Goal: Transaction & Acquisition: Purchase product/service

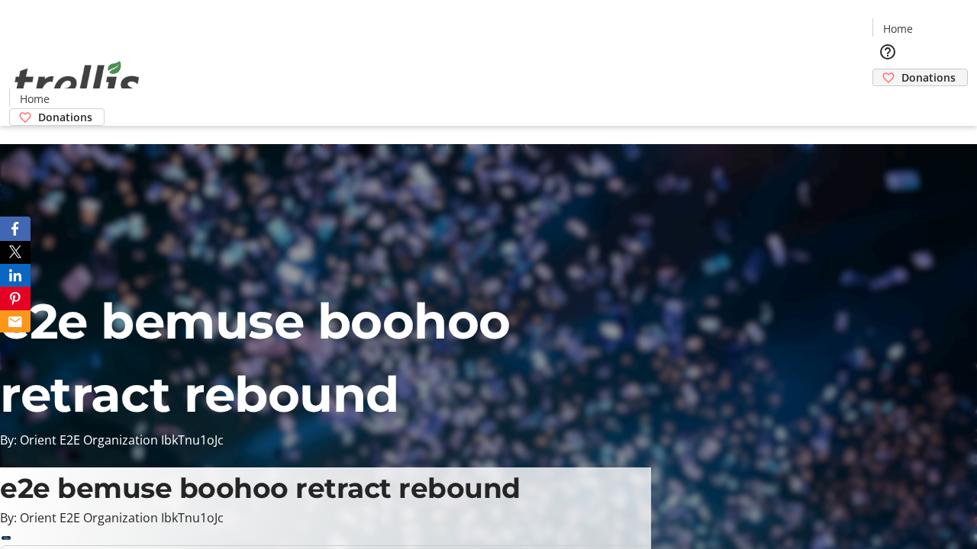
click at [901, 69] on span "Donations" at bounding box center [928, 77] width 54 height 16
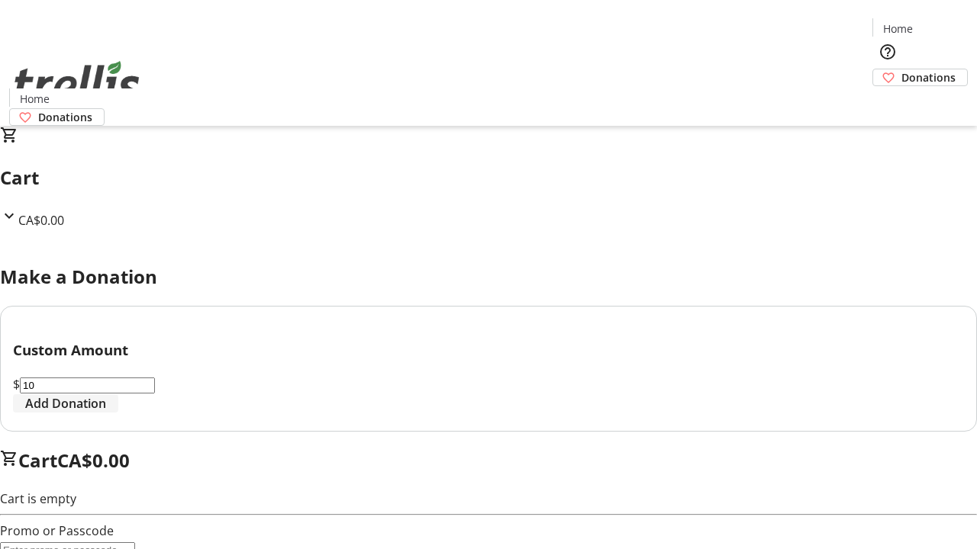
click at [106, 413] on span "Add Donation" at bounding box center [65, 403] width 81 height 18
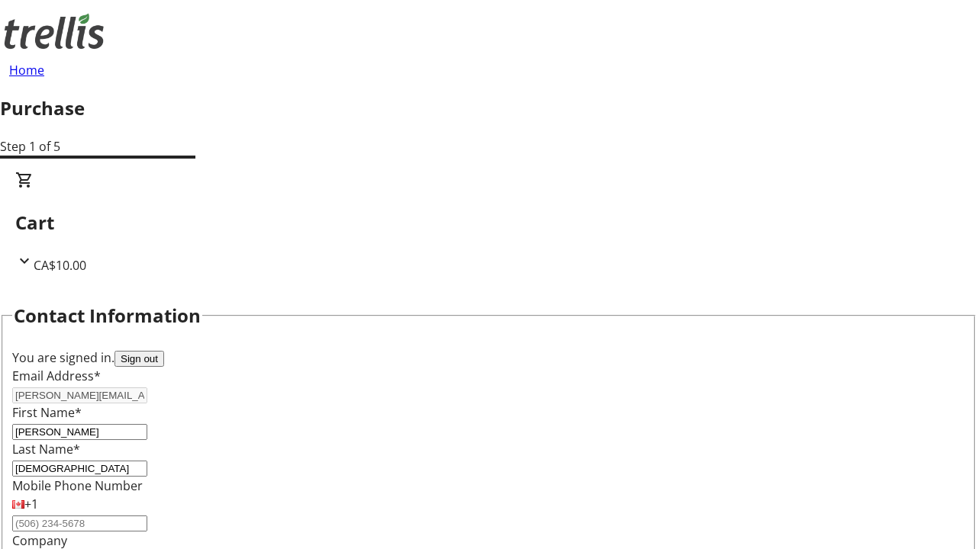
select select "CA"
type input "[STREET_ADDRESS][PERSON_NAME]"
type input "Kelowna"
select select "BC"
type input "Kelowna"
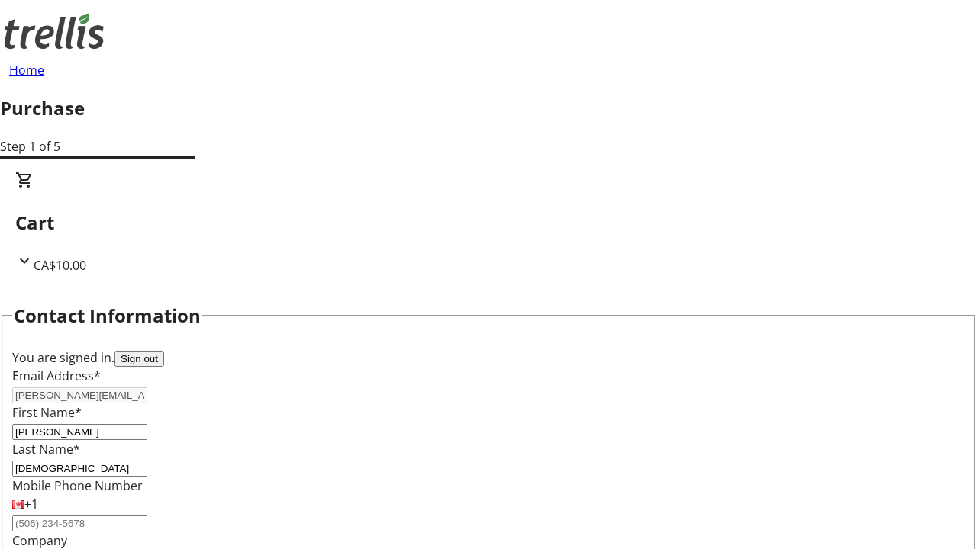
type input "V1Y 0C2"
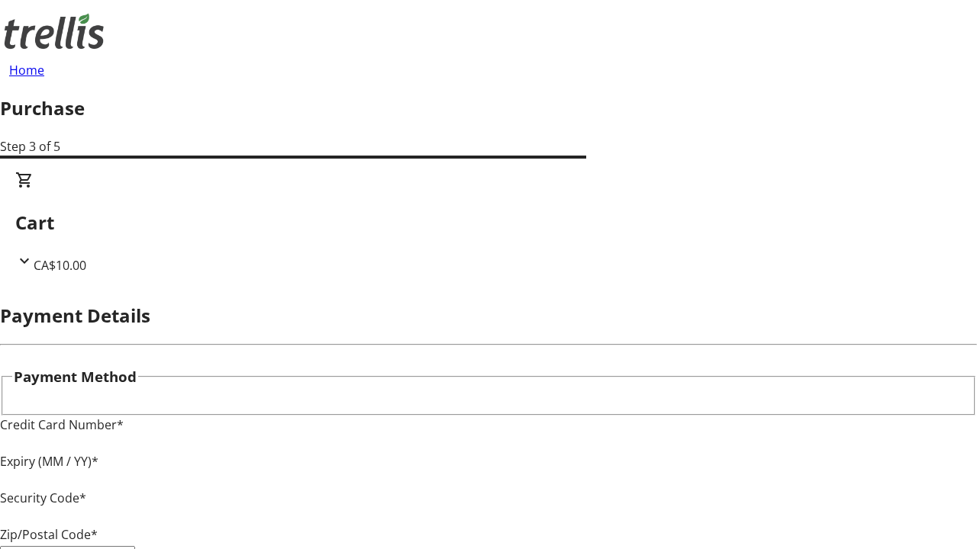
type input "V1Y 0C2"
